Goal: Find specific page/section

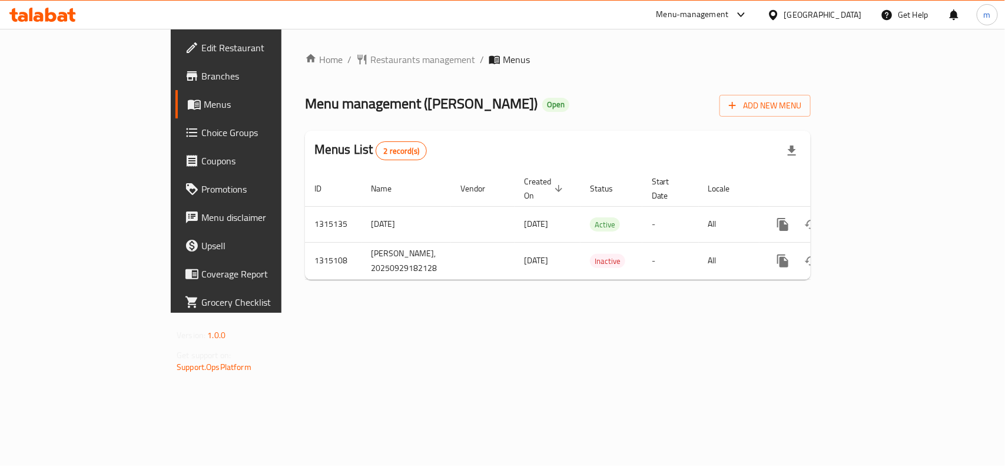
click at [51, 19] on icon at bounding box center [50, 15] width 11 height 14
click at [370, 56] on span "Restaurants management" at bounding box center [422, 59] width 105 height 14
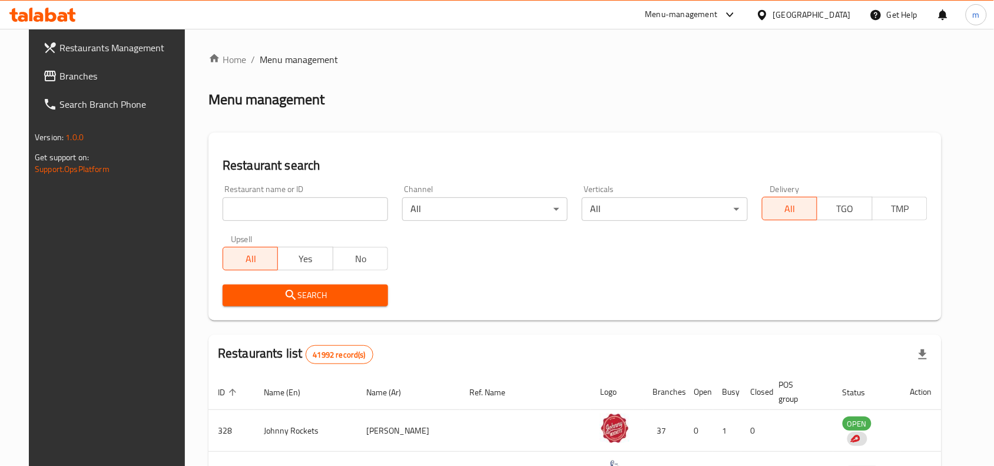
click at [310, 210] on input "search" at bounding box center [306, 209] width 166 height 24
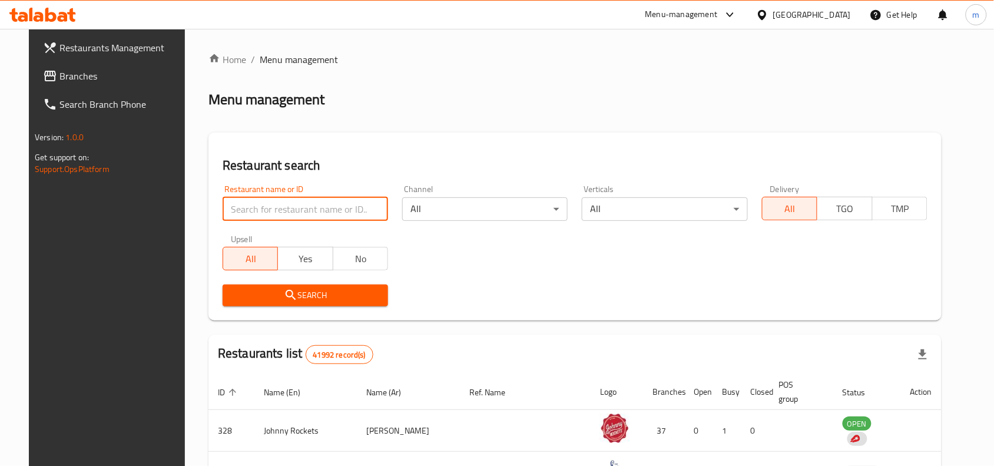
paste input "707199"
type input "707199"
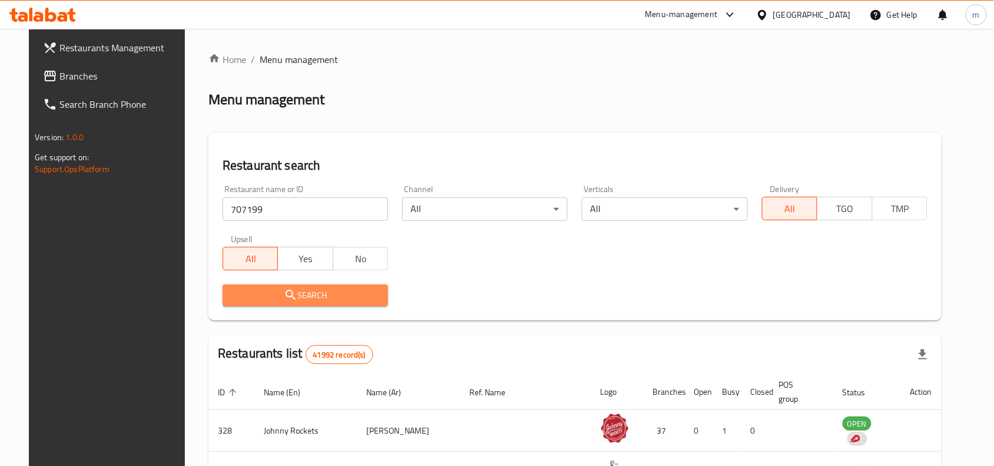
click at [300, 289] on span "Search" at bounding box center [305, 295] width 147 height 15
